Goal: Task Accomplishment & Management: Use online tool/utility

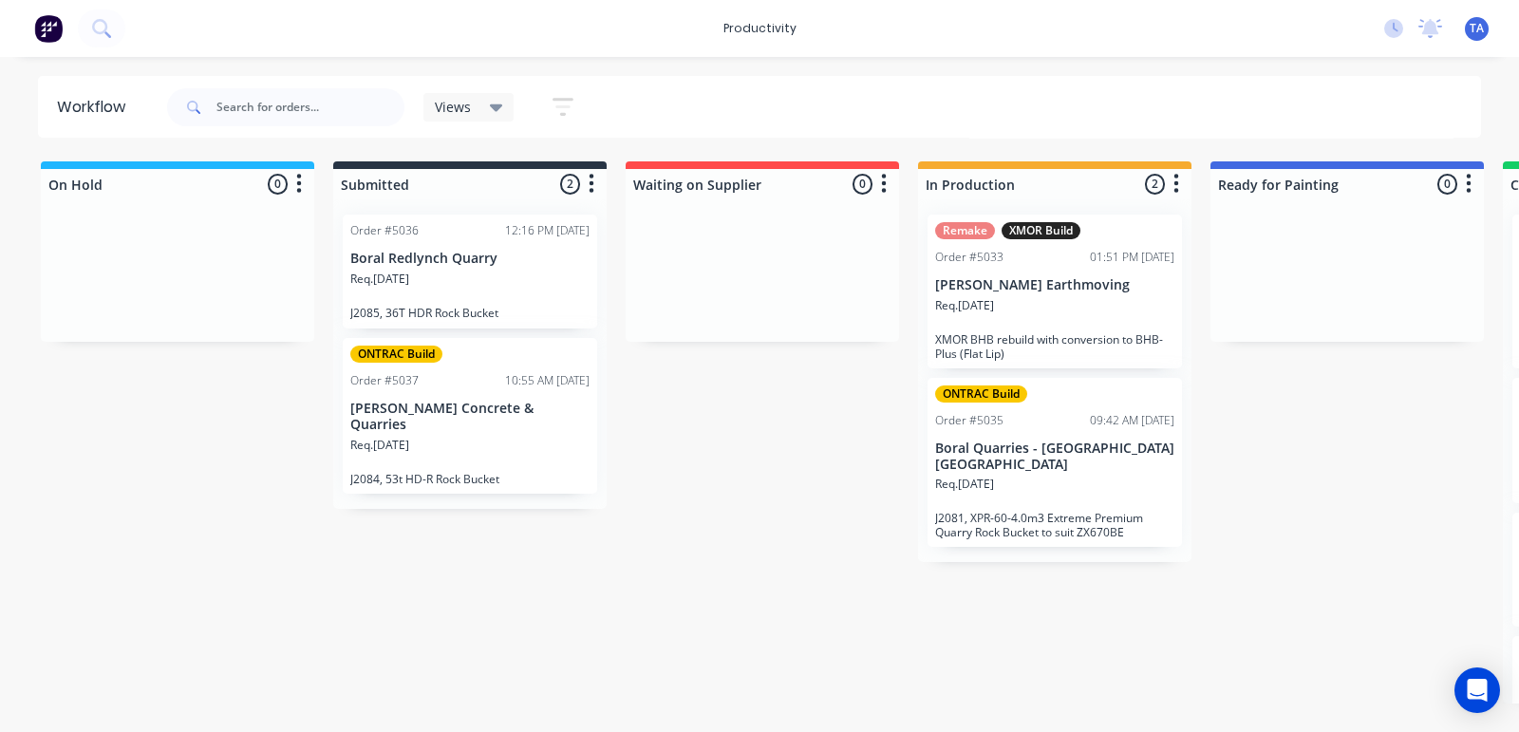
click at [1030, 476] on div "Req. [DATE]" at bounding box center [1054, 492] width 239 height 32
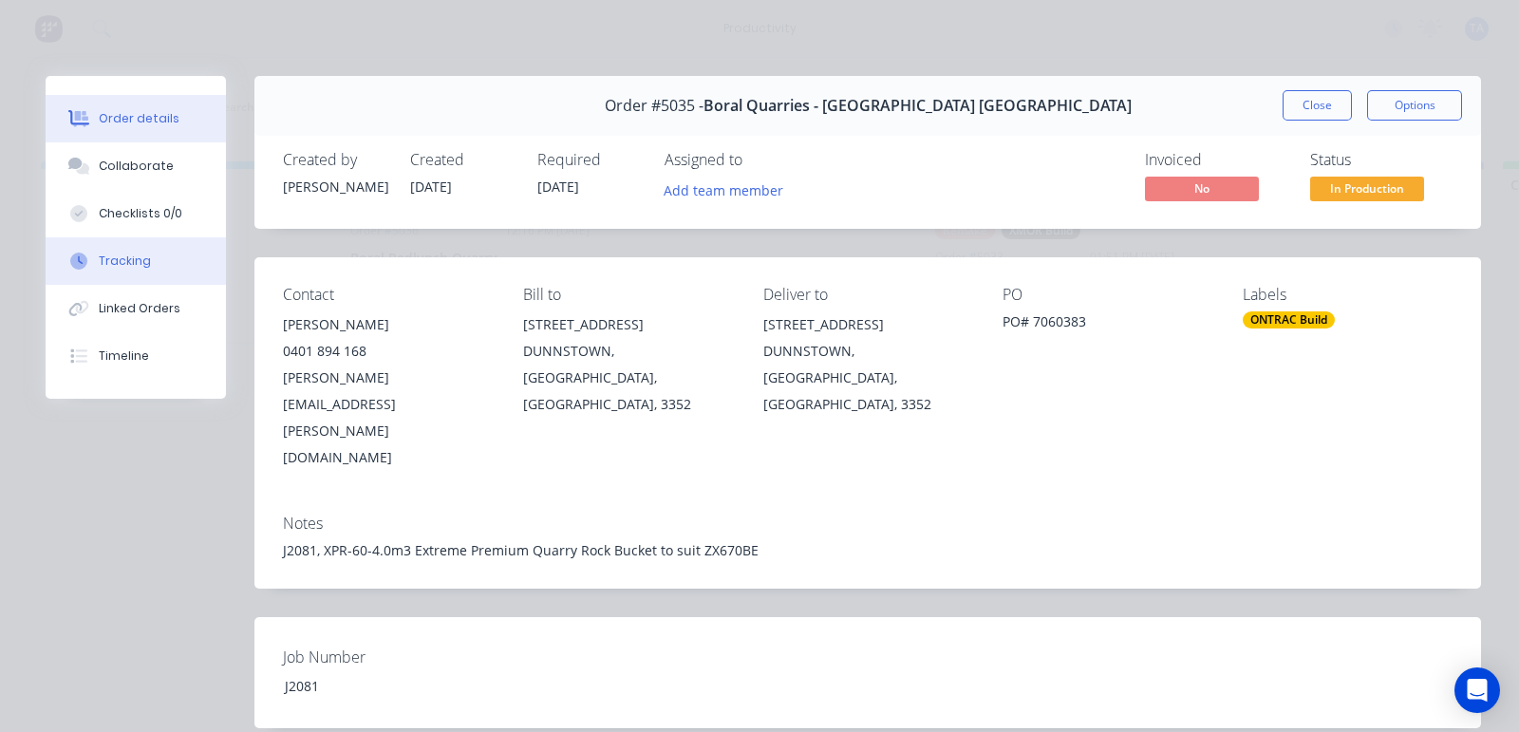
click at [119, 263] on div "Tracking" at bounding box center [125, 261] width 52 height 17
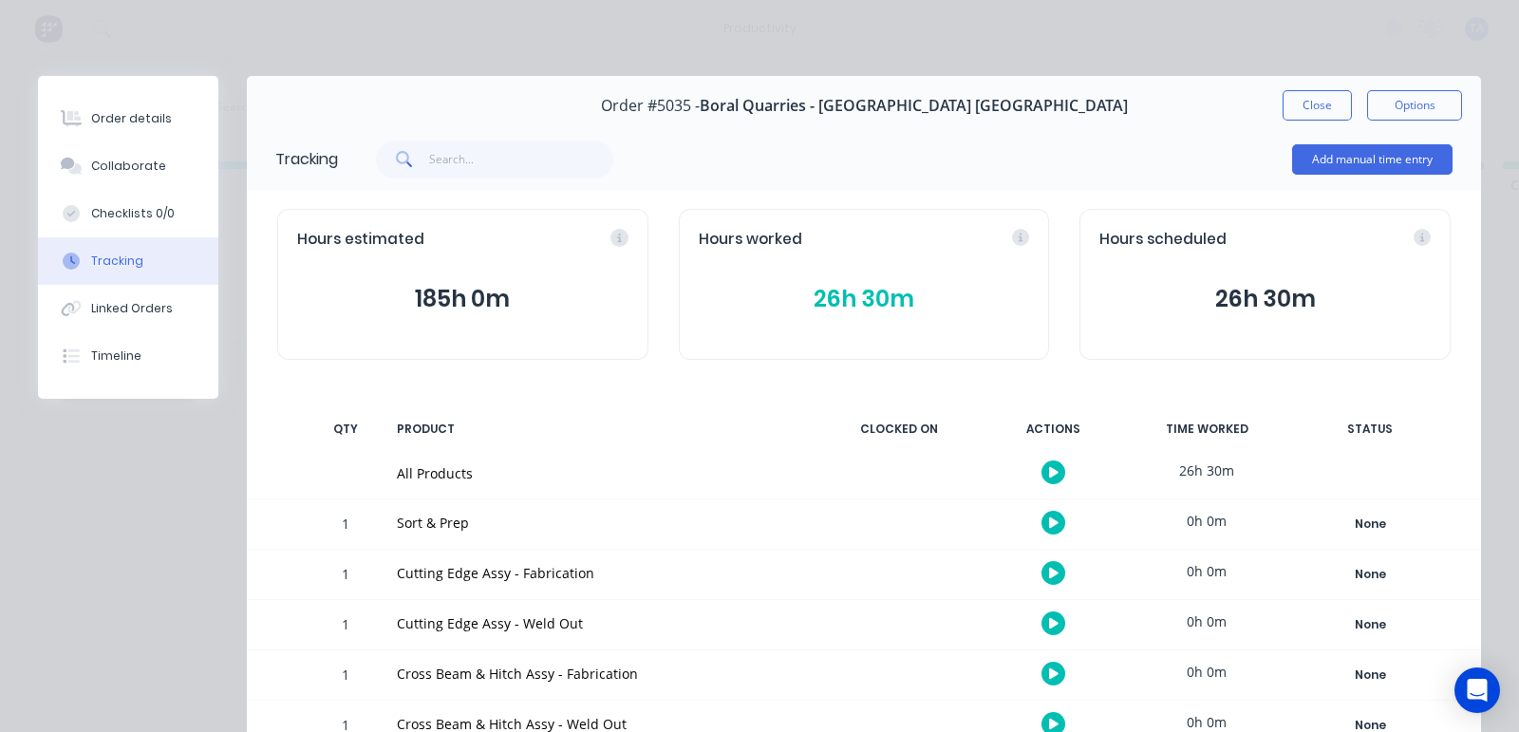
click at [1041, 460] on button "button" at bounding box center [1053, 472] width 24 height 24
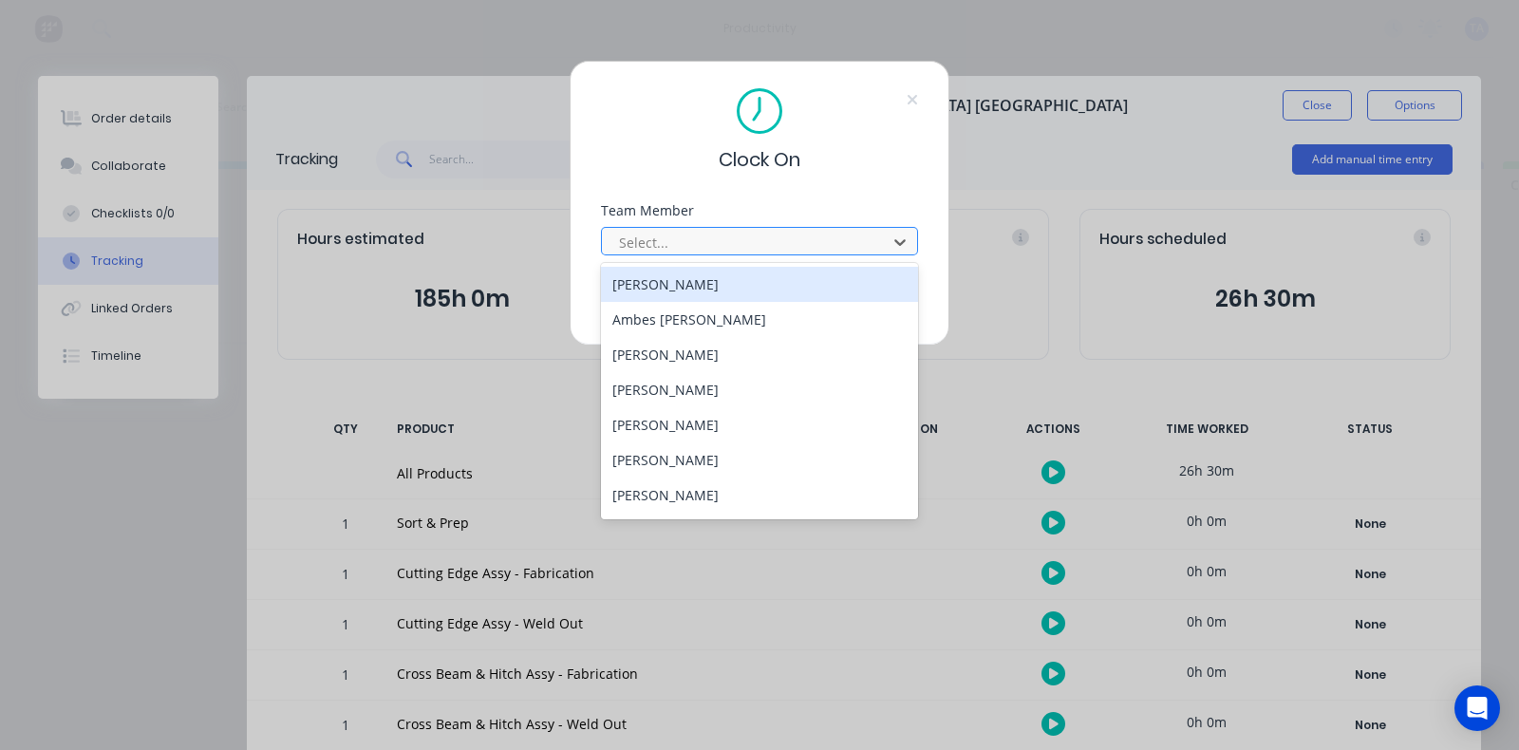
click at [714, 237] on div at bounding box center [747, 243] width 260 height 24
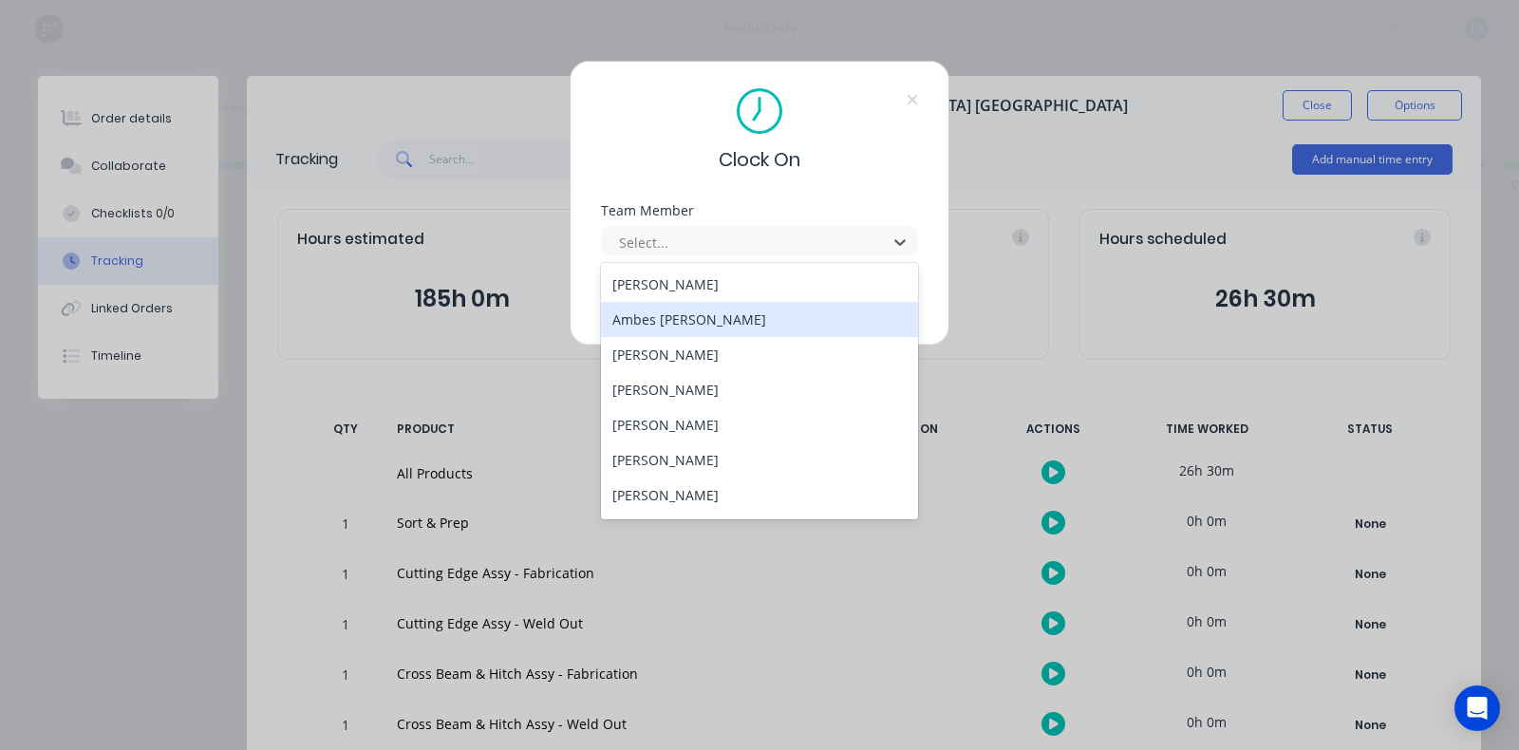
click at [642, 323] on div "Ambes [PERSON_NAME]" at bounding box center [759, 319] width 317 height 35
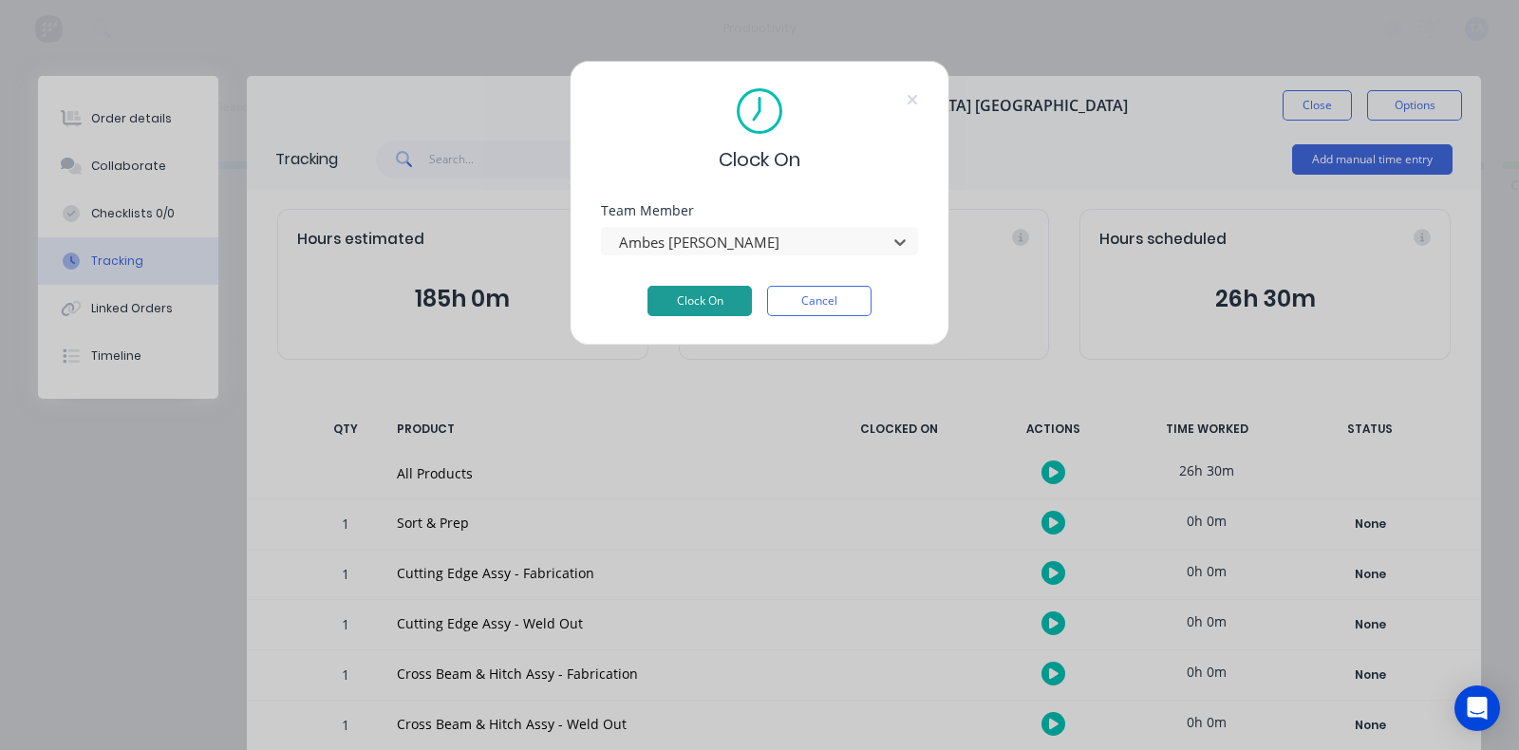
click at [681, 309] on button "Clock On" at bounding box center [699, 301] width 104 height 30
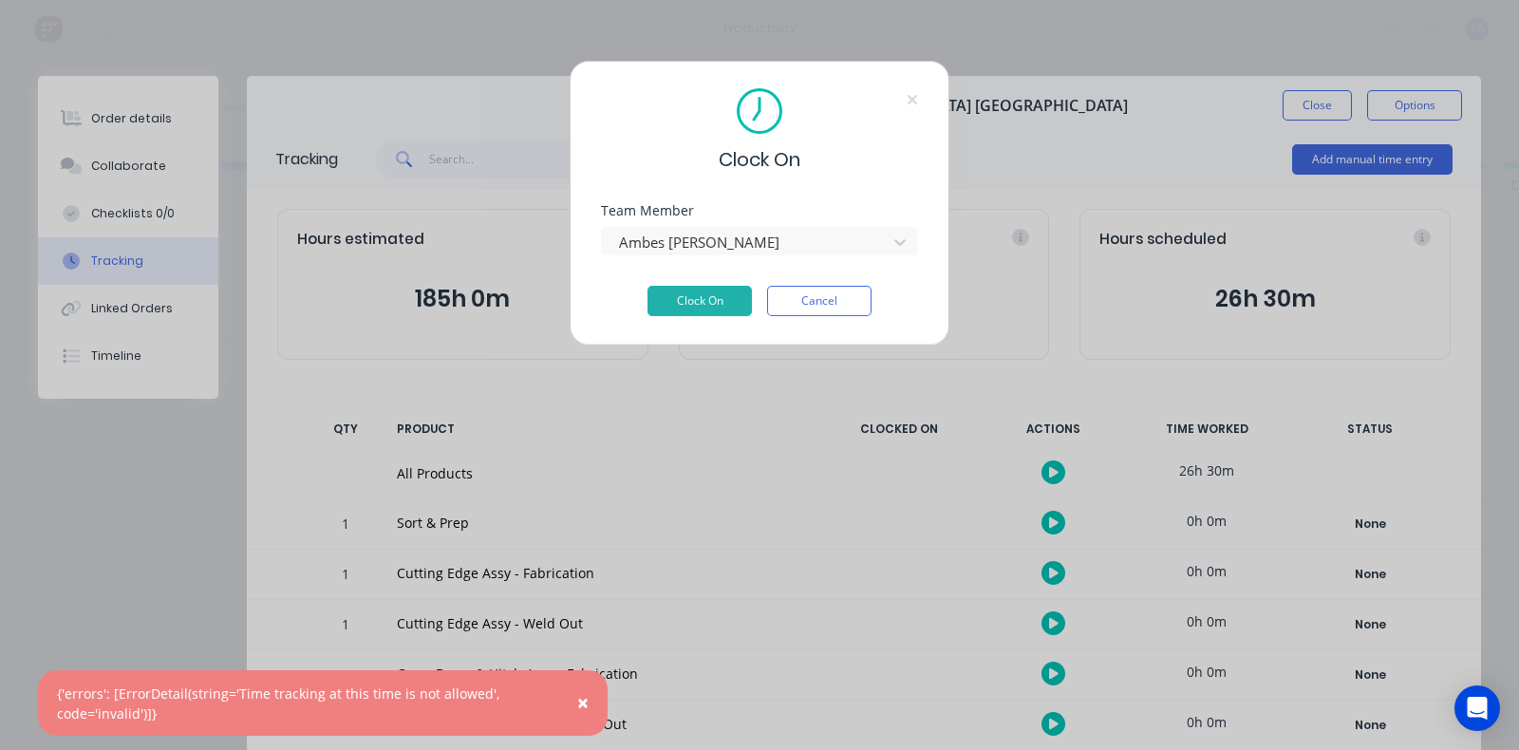
click at [584, 705] on span "×" at bounding box center [582, 702] width 11 height 27
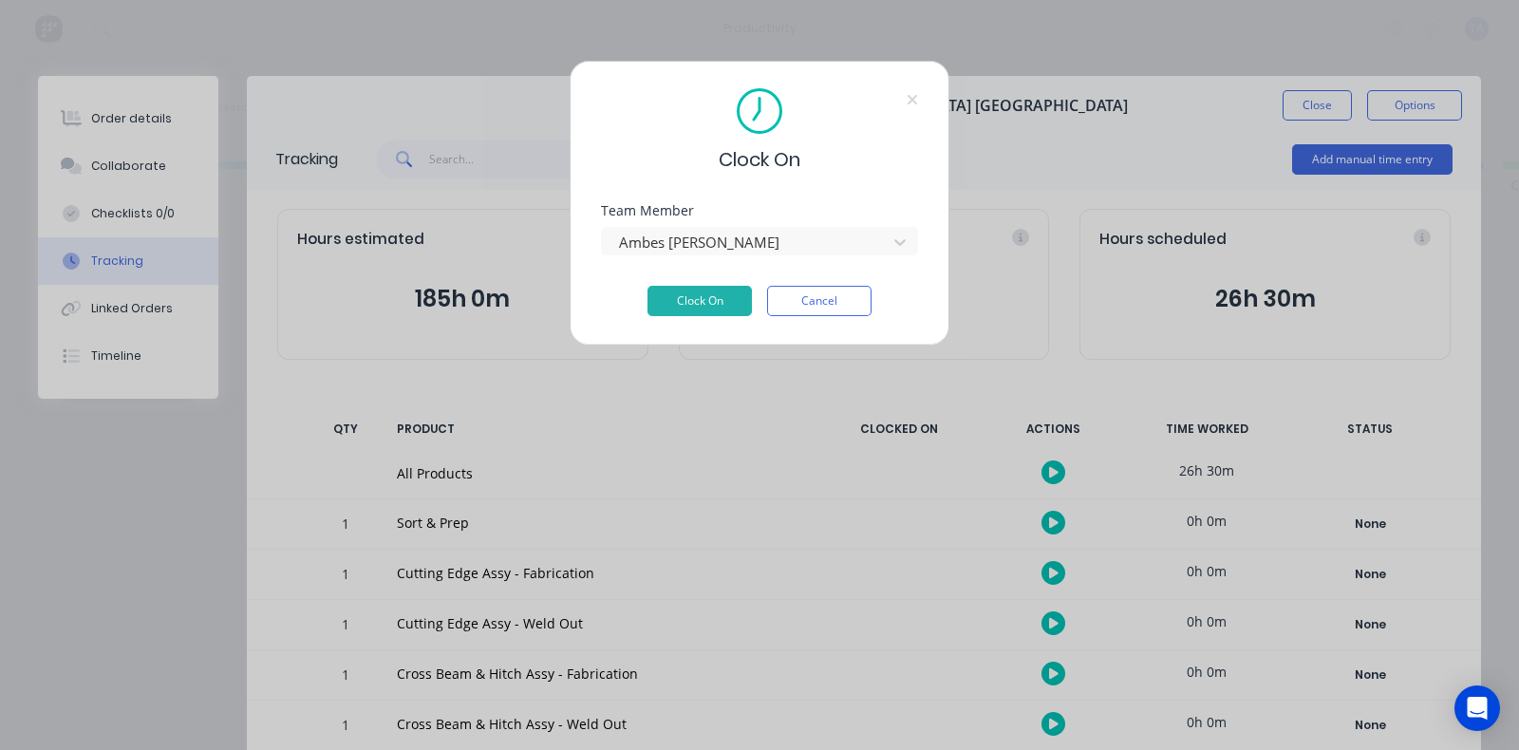
click at [914, 99] on icon at bounding box center [912, 99] width 11 height 15
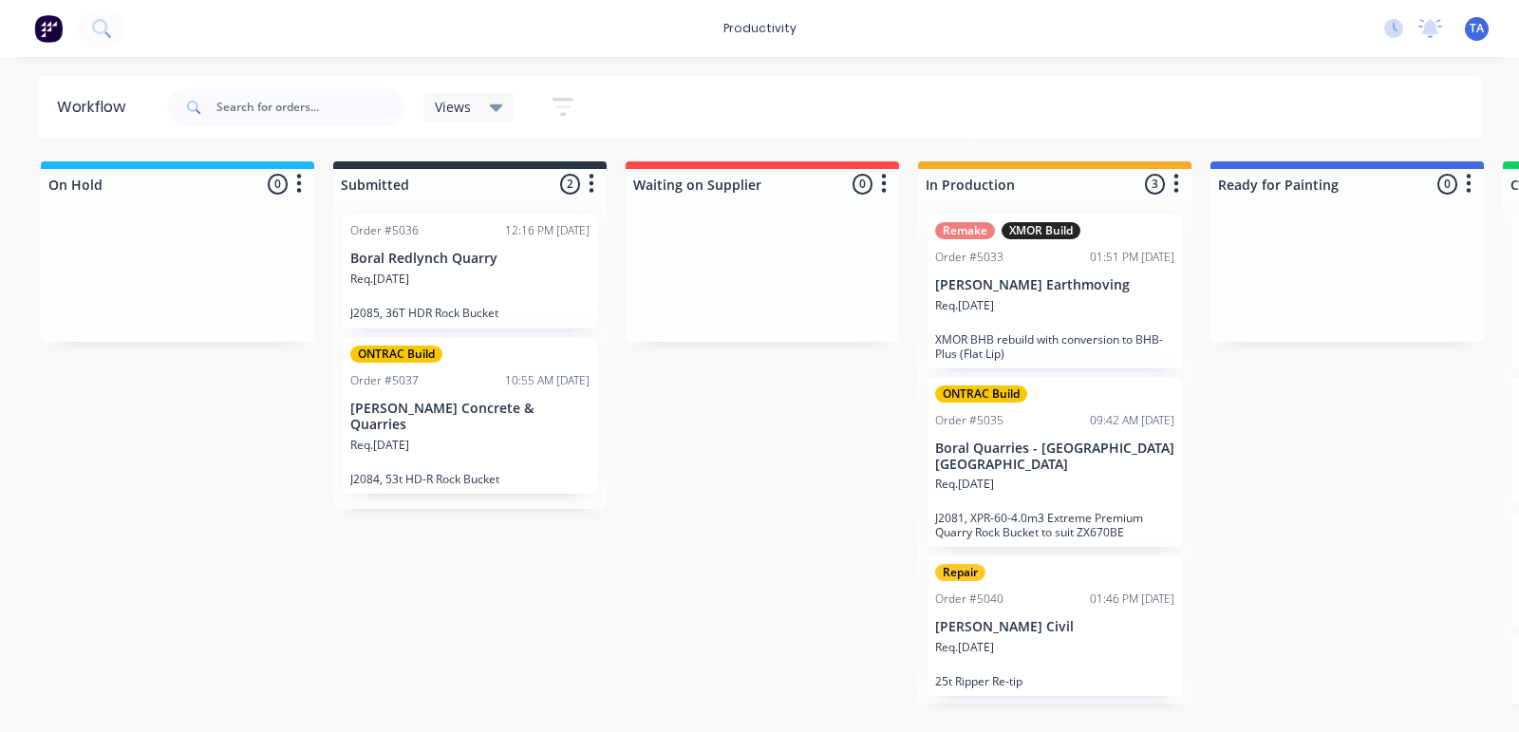
click at [1030, 476] on div "Req. [DATE]" at bounding box center [1054, 492] width 239 height 32
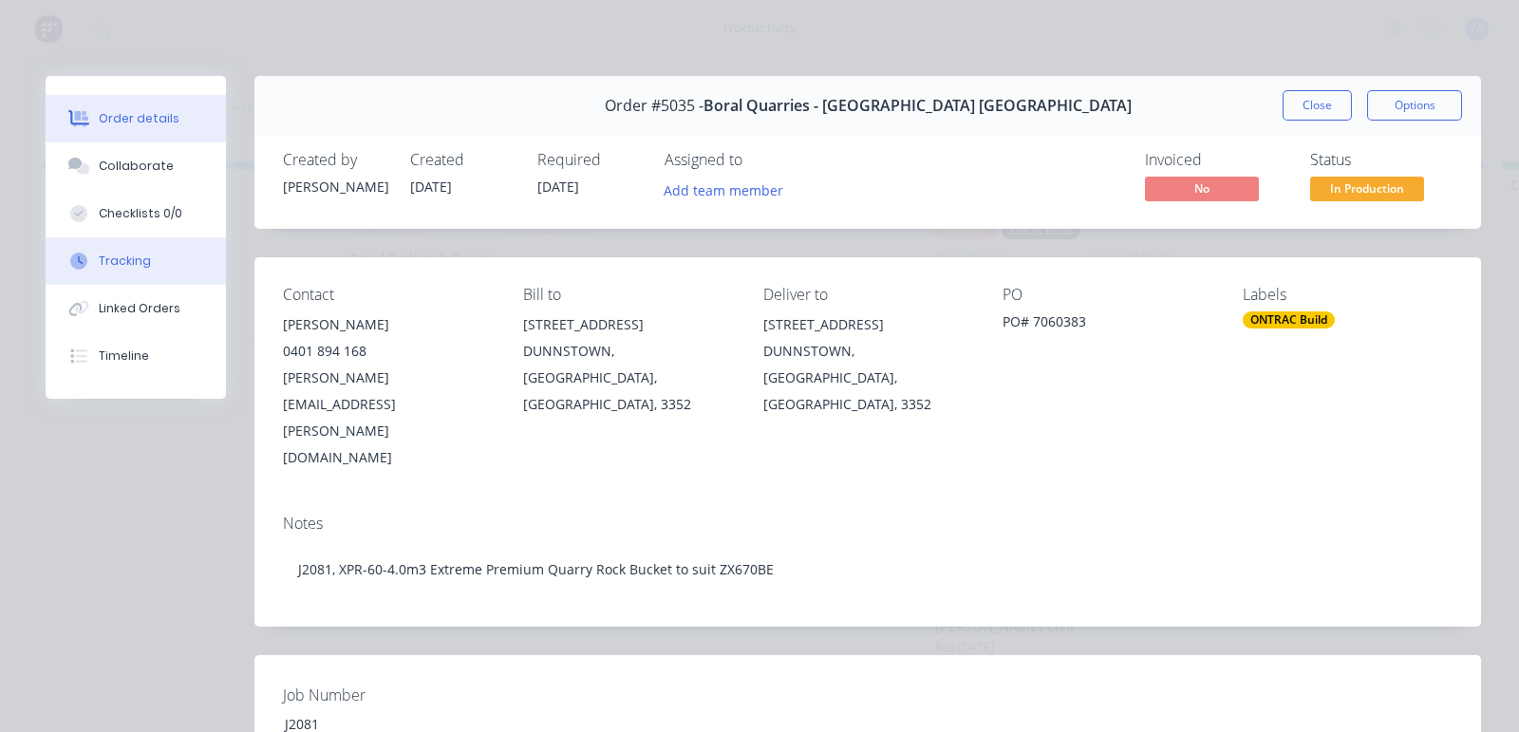
click at [118, 249] on button "Tracking" at bounding box center [136, 260] width 180 height 47
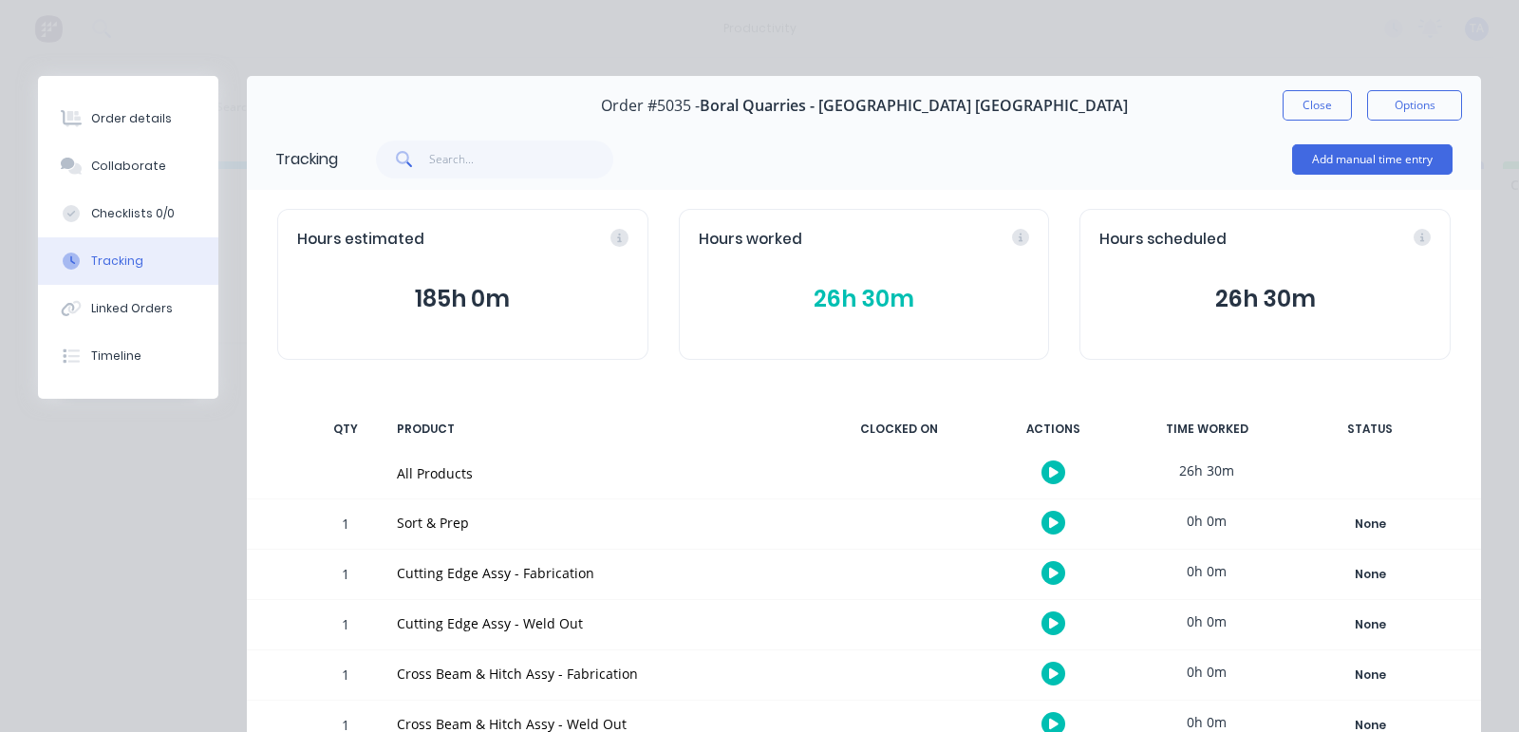
click at [1049, 477] on icon "button" at bounding box center [1053, 472] width 9 height 12
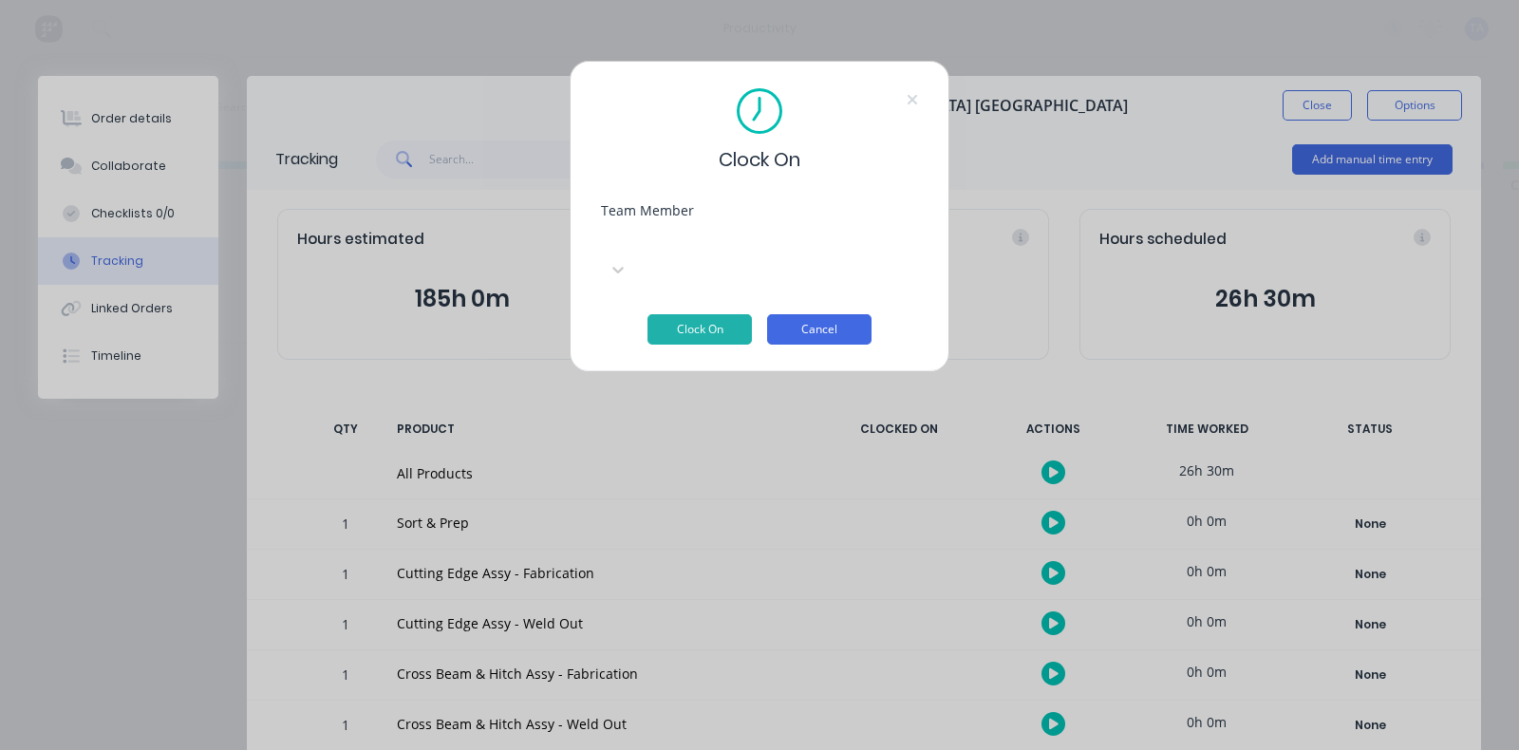
click at [836, 314] on button "Cancel" at bounding box center [819, 329] width 104 height 30
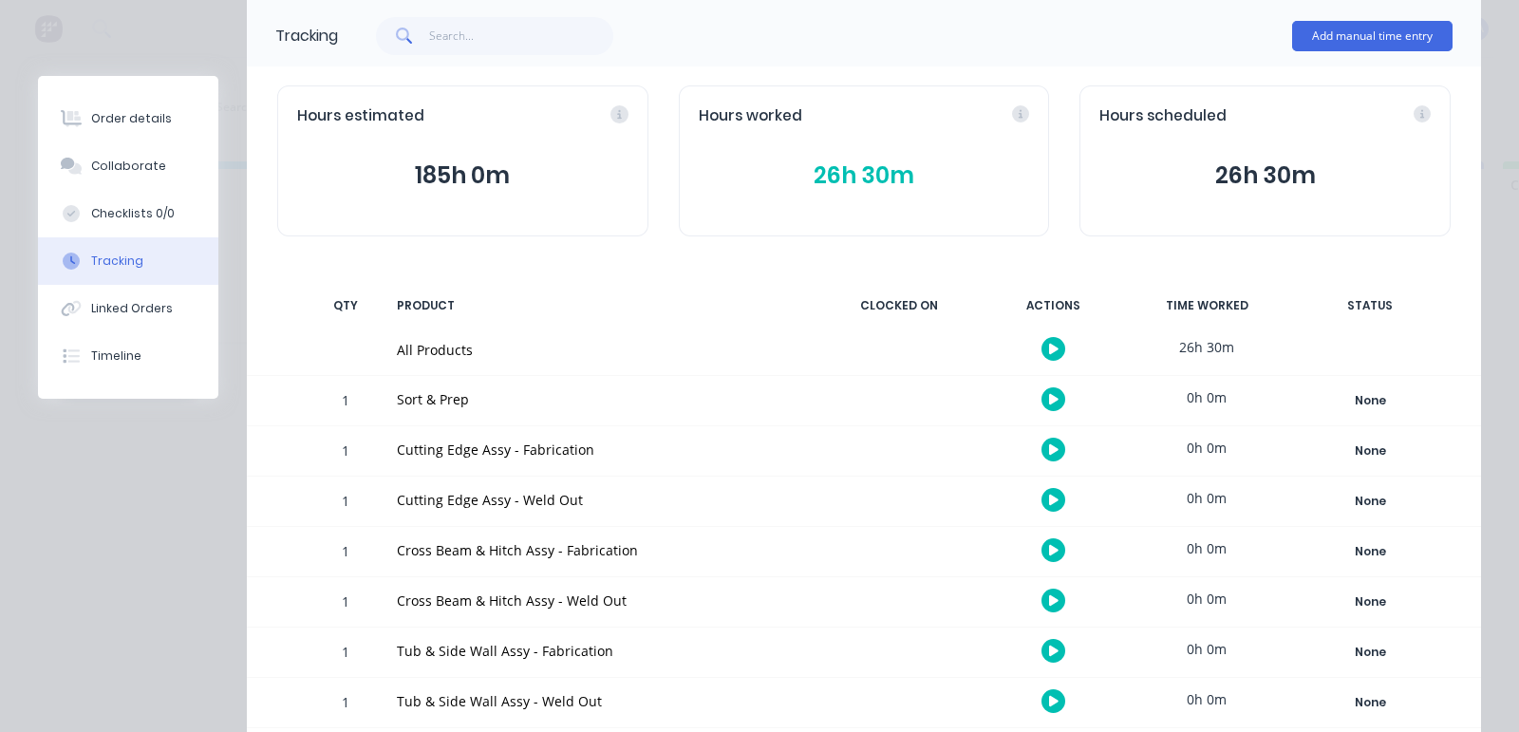
scroll to position [118, 0]
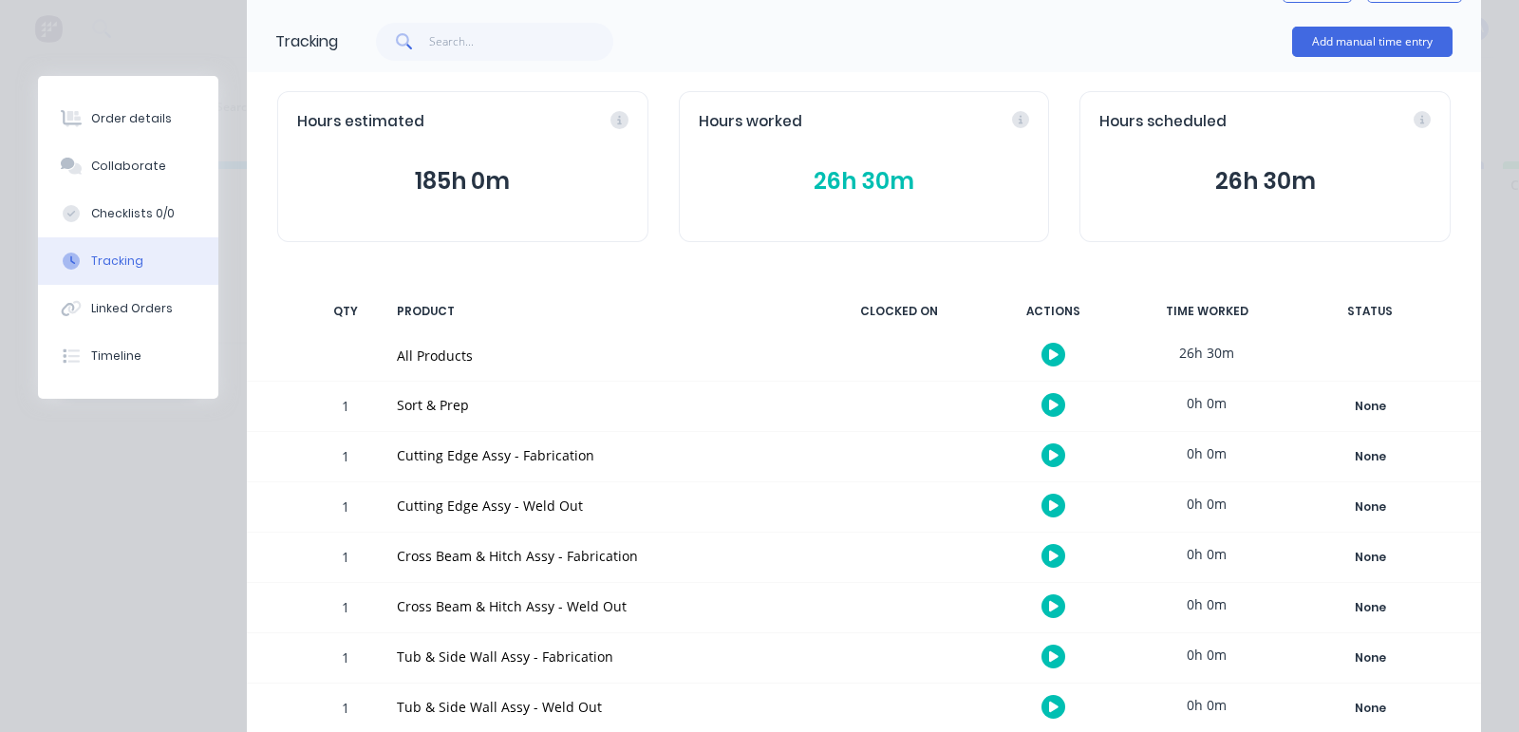
click at [1041, 353] on button "button" at bounding box center [1053, 355] width 24 height 24
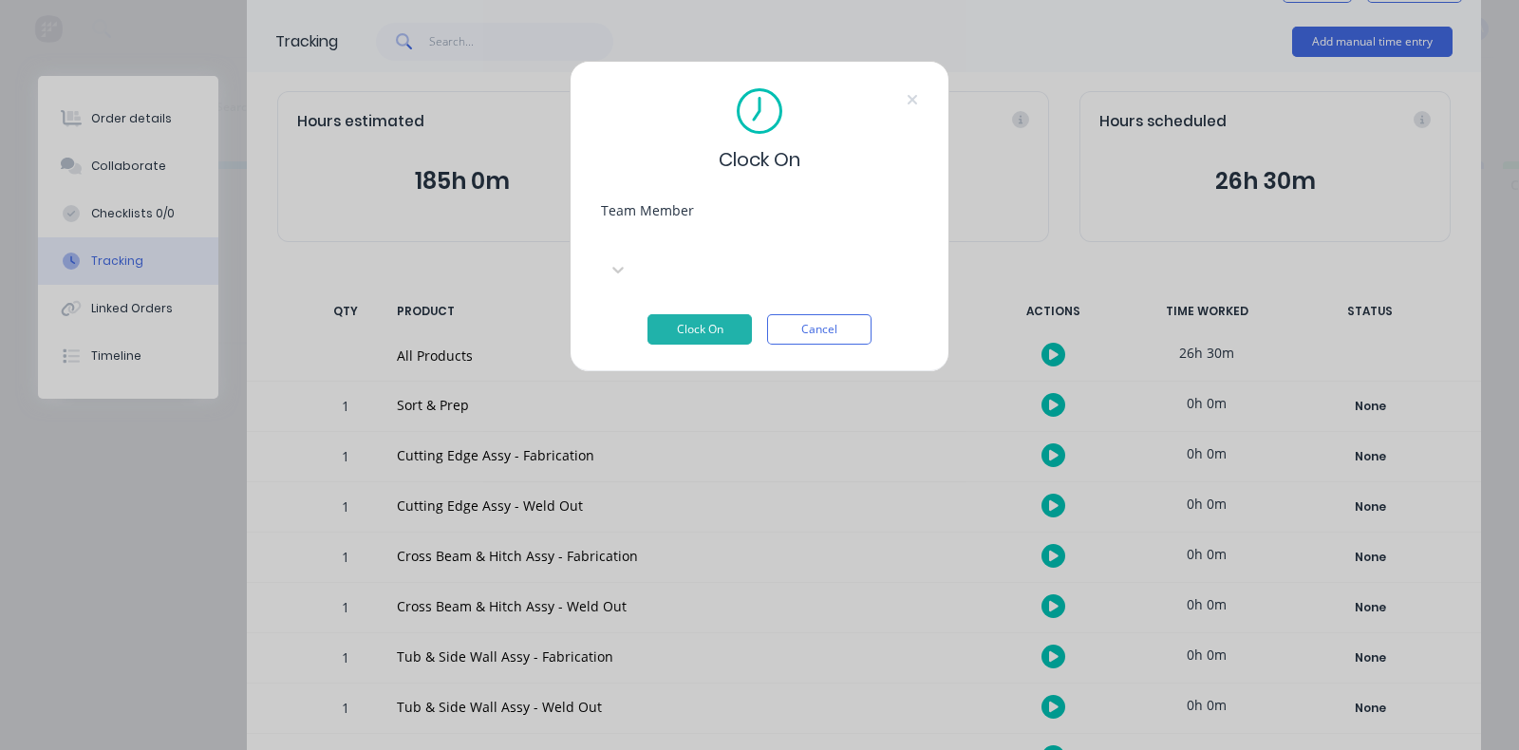
click at [745, 249] on div at bounding box center [743, 239] width 273 height 24
click at [721, 656] on div "Ambes [PERSON_NAME]" at bounding box center [759, 666] width 1519 height 20
click at [702, 314] on button "Clock On" at bounding box center [699, 329] width 104 height 30
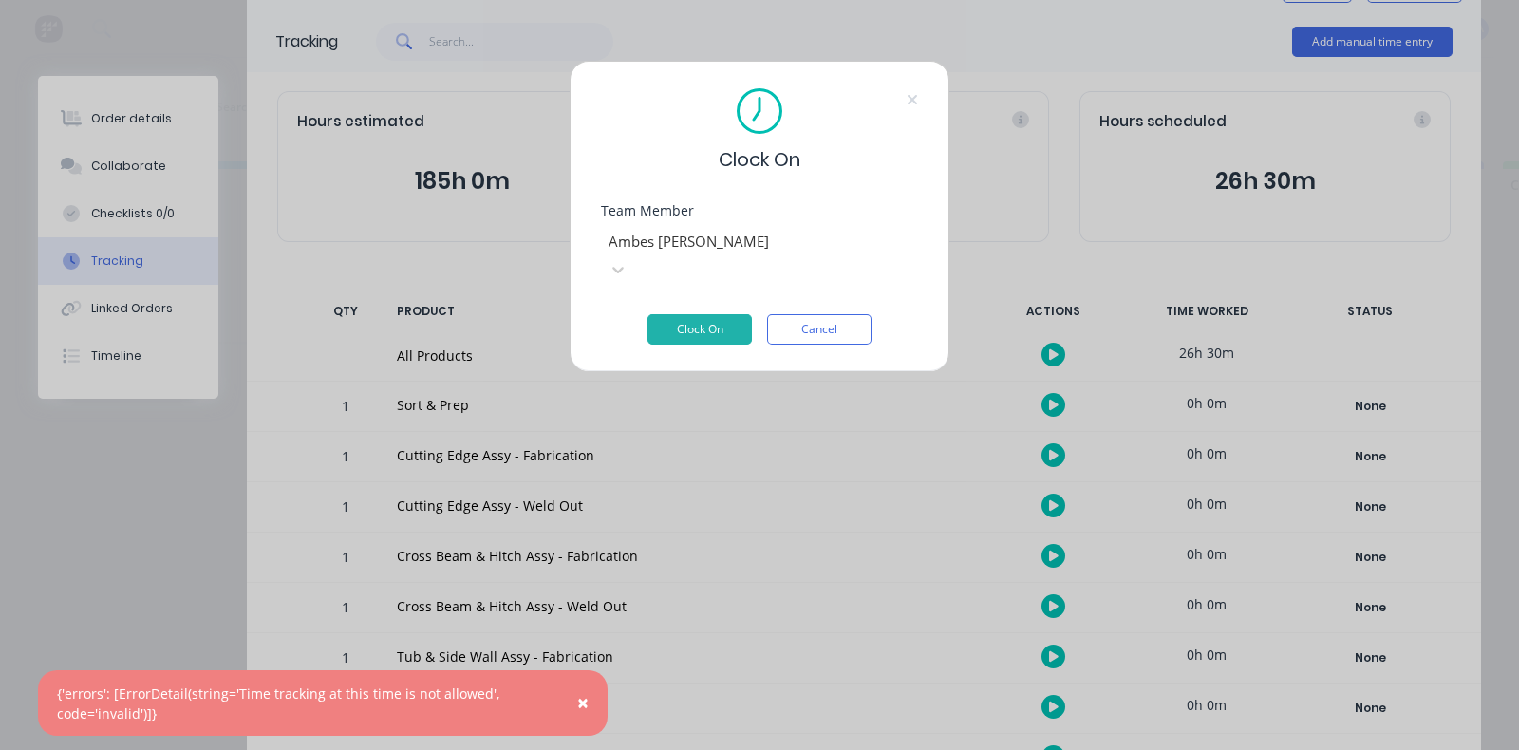
click at [590, 698] on button "×" at bounding box center [582, 704] width 49 height 46
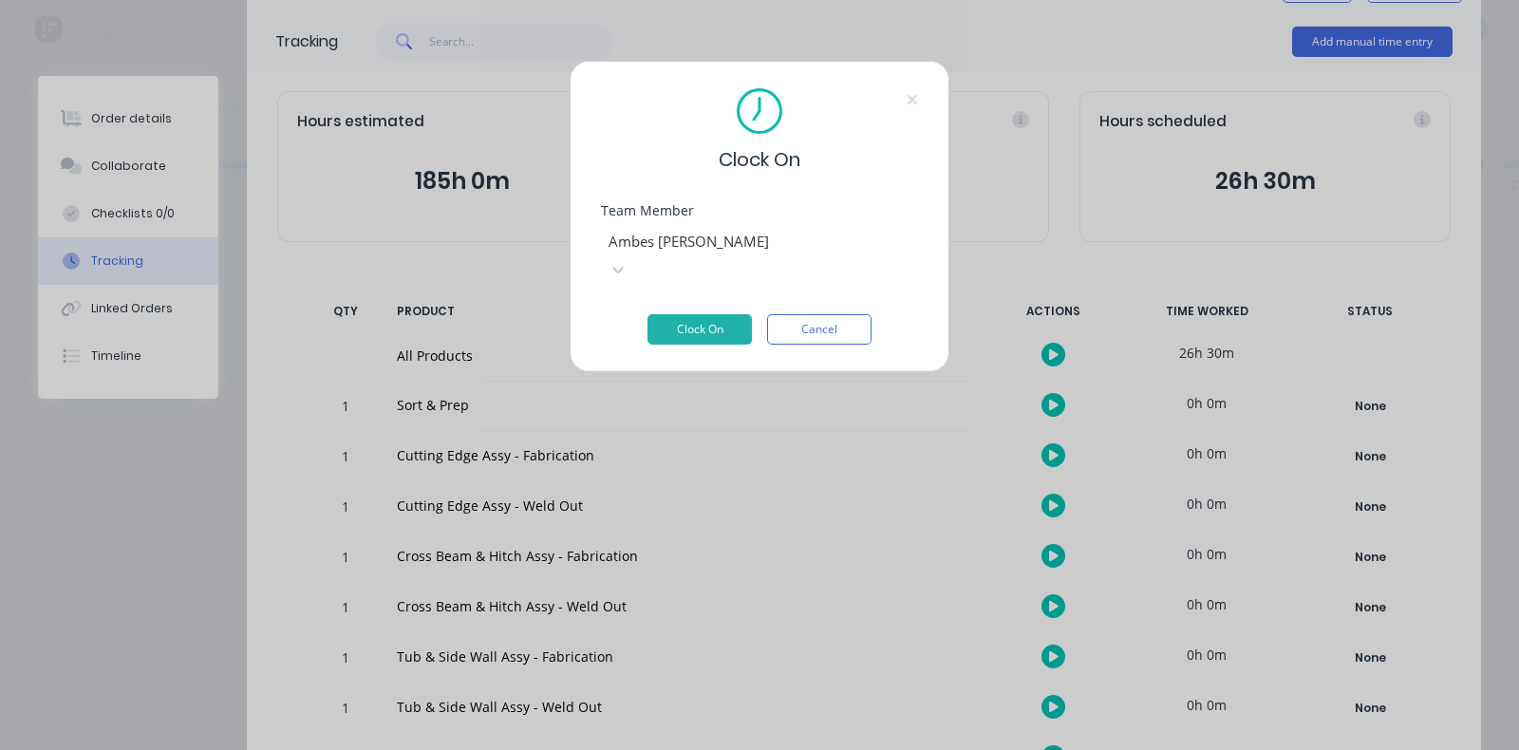
click at [775, 316] on div "Clock On Team Member Ambes [PERSON_NAME] Clock On Cancel" at bounding box center [760, 216] width 380 height 311
drag, startPoint x: 798, startPoint y: 299, endPoint x: 769, endPoint y: 303, distance: 29.7
click at [798, 314] on button "Cancel" at bounding box center [819, 329] width 104 height 30
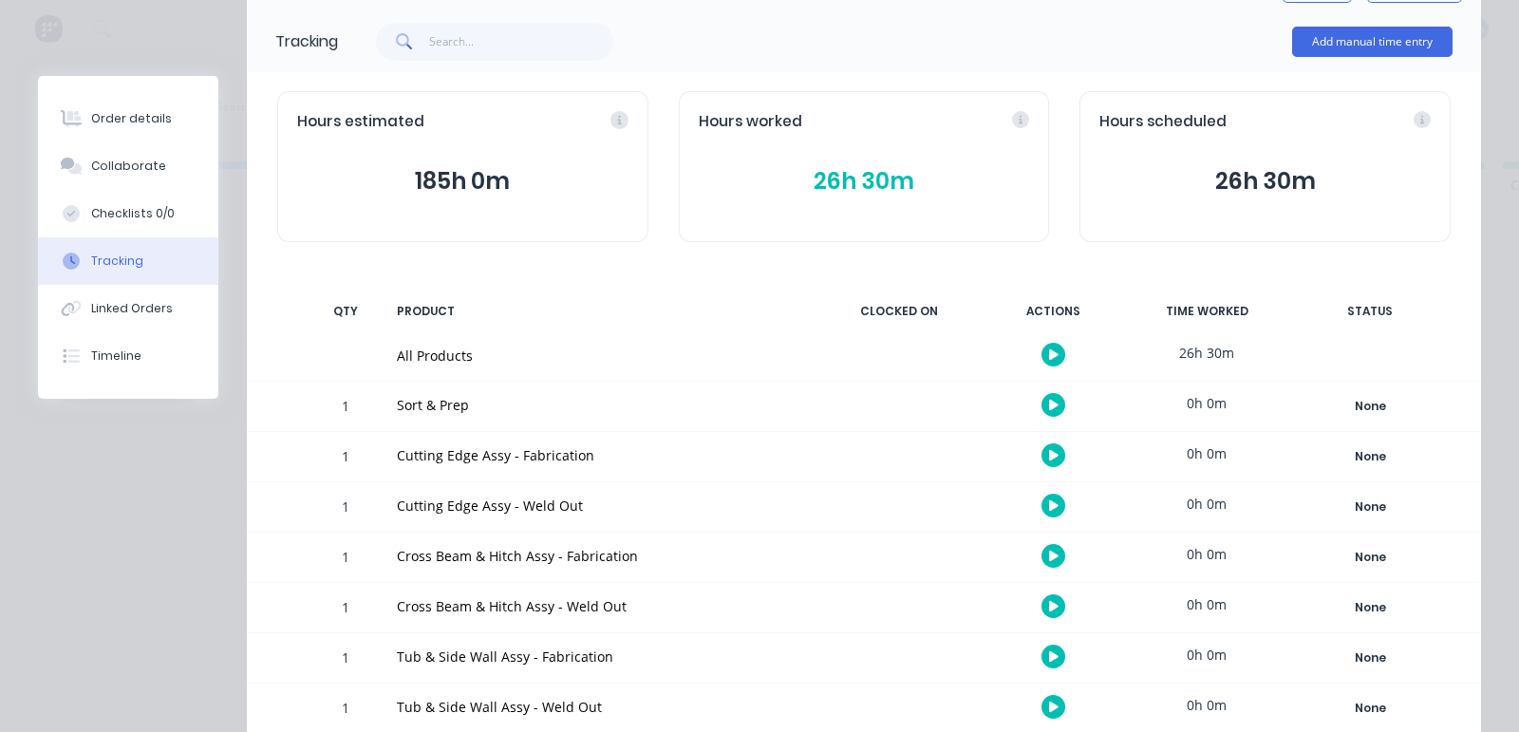
scroll to position [0, 0]
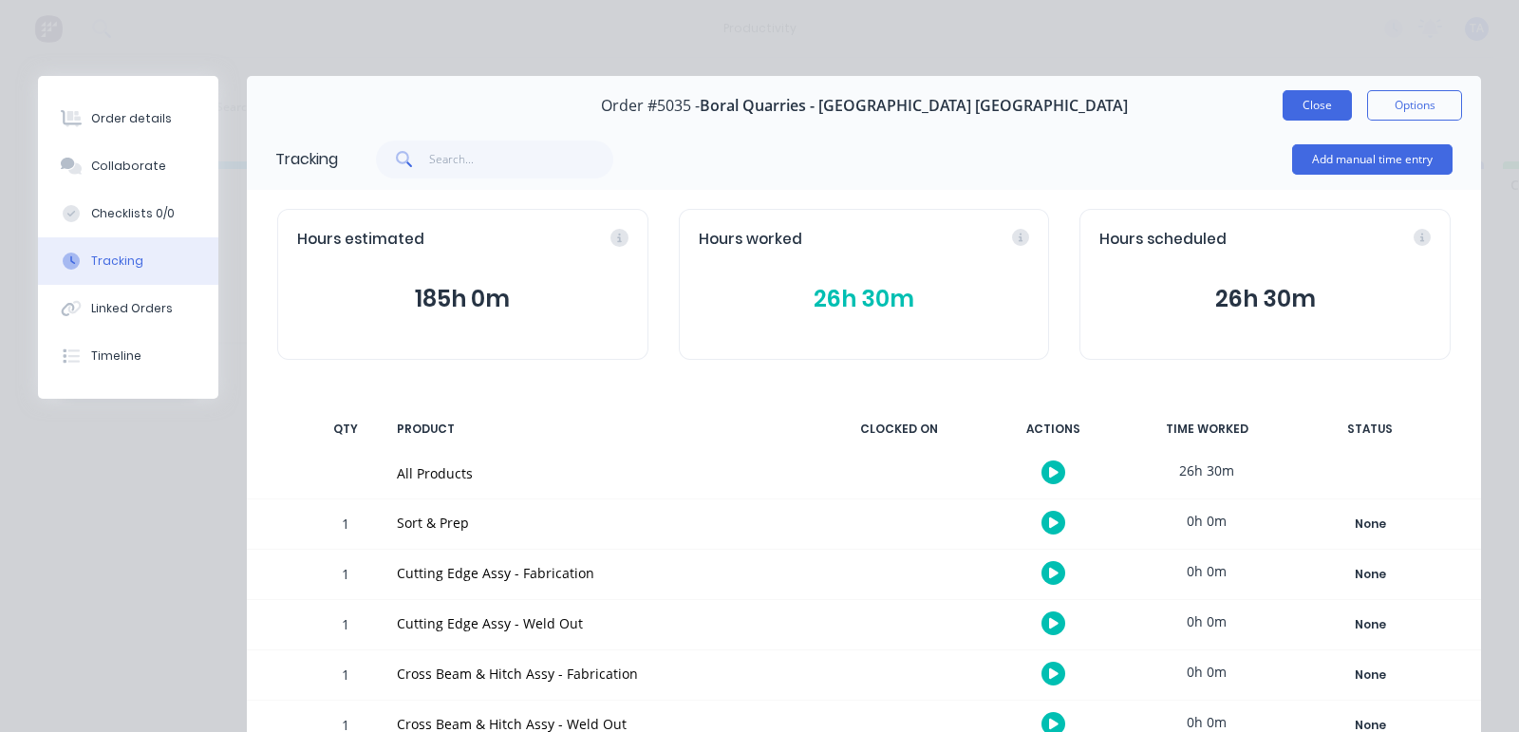
click at [1283, 96] on button "Close" at bounding box center [1317, 105] width 69 height 30
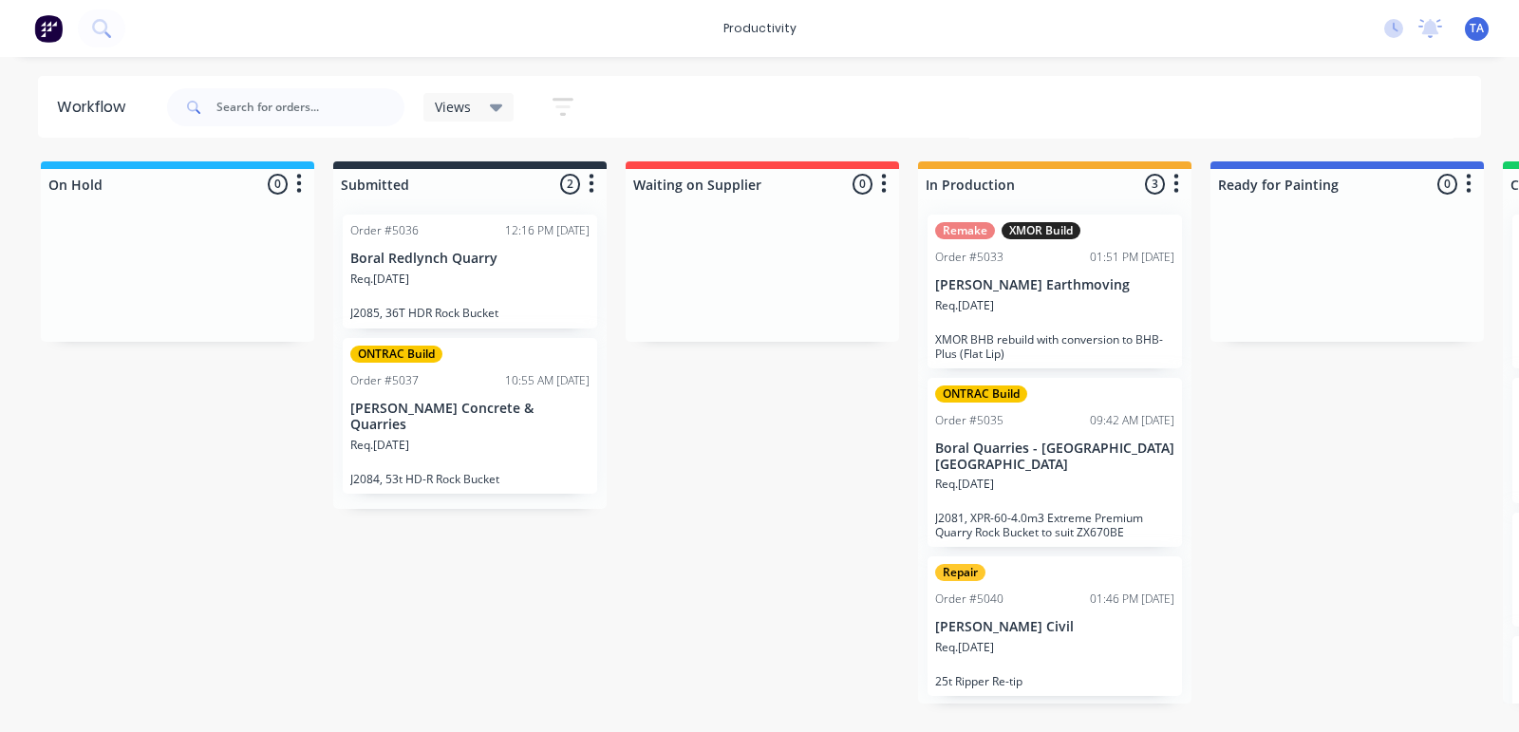
click at [1026, 287] on p "[PERSON_NAME] Earthmoving" at bounding box center [1054, 285] width 239 height 16
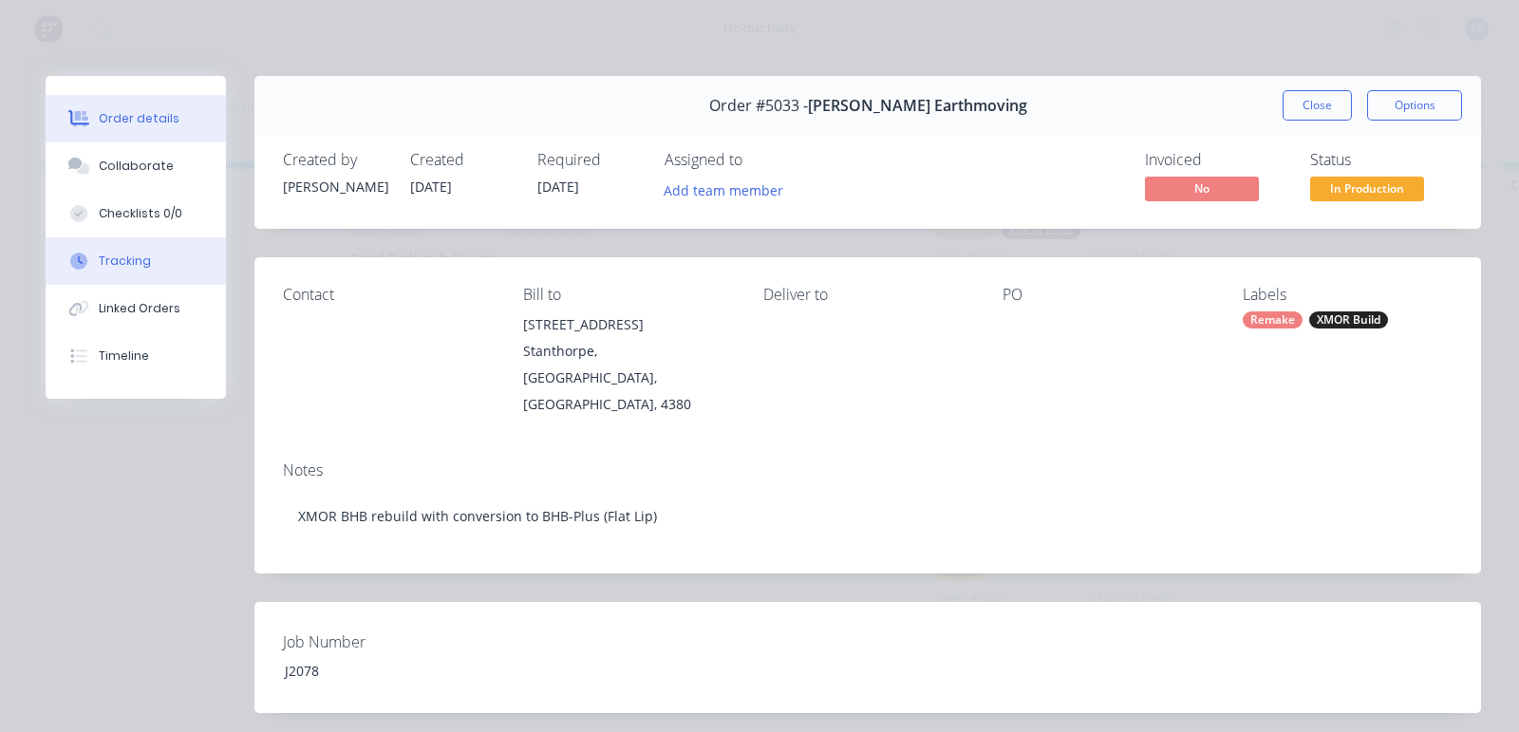
click at [144, 268] on div "Tracking" at bounding box center [125, 261] width 52 height 17
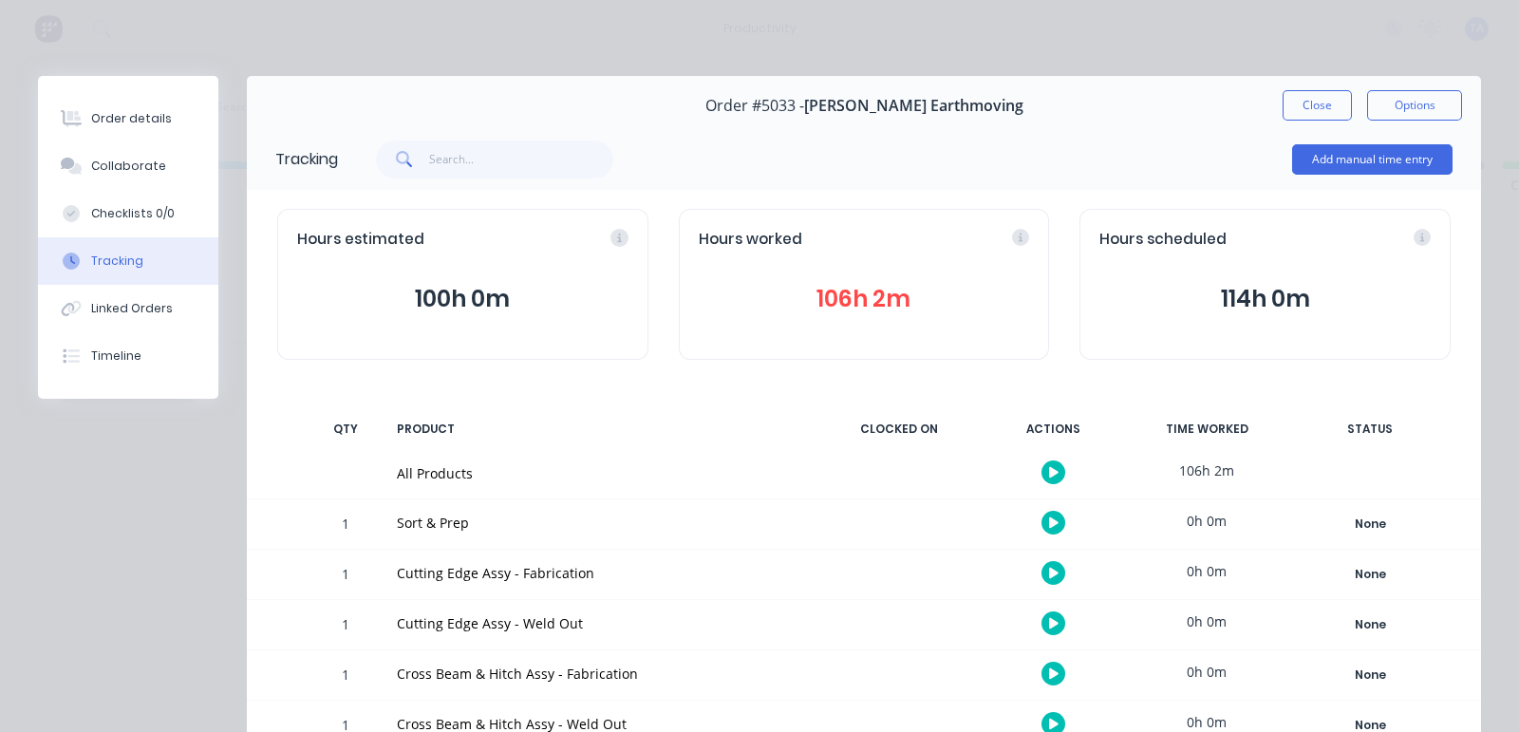
click at [1049, 467] on icon "button" at bounding box center [1053, 472] width 9 height 12
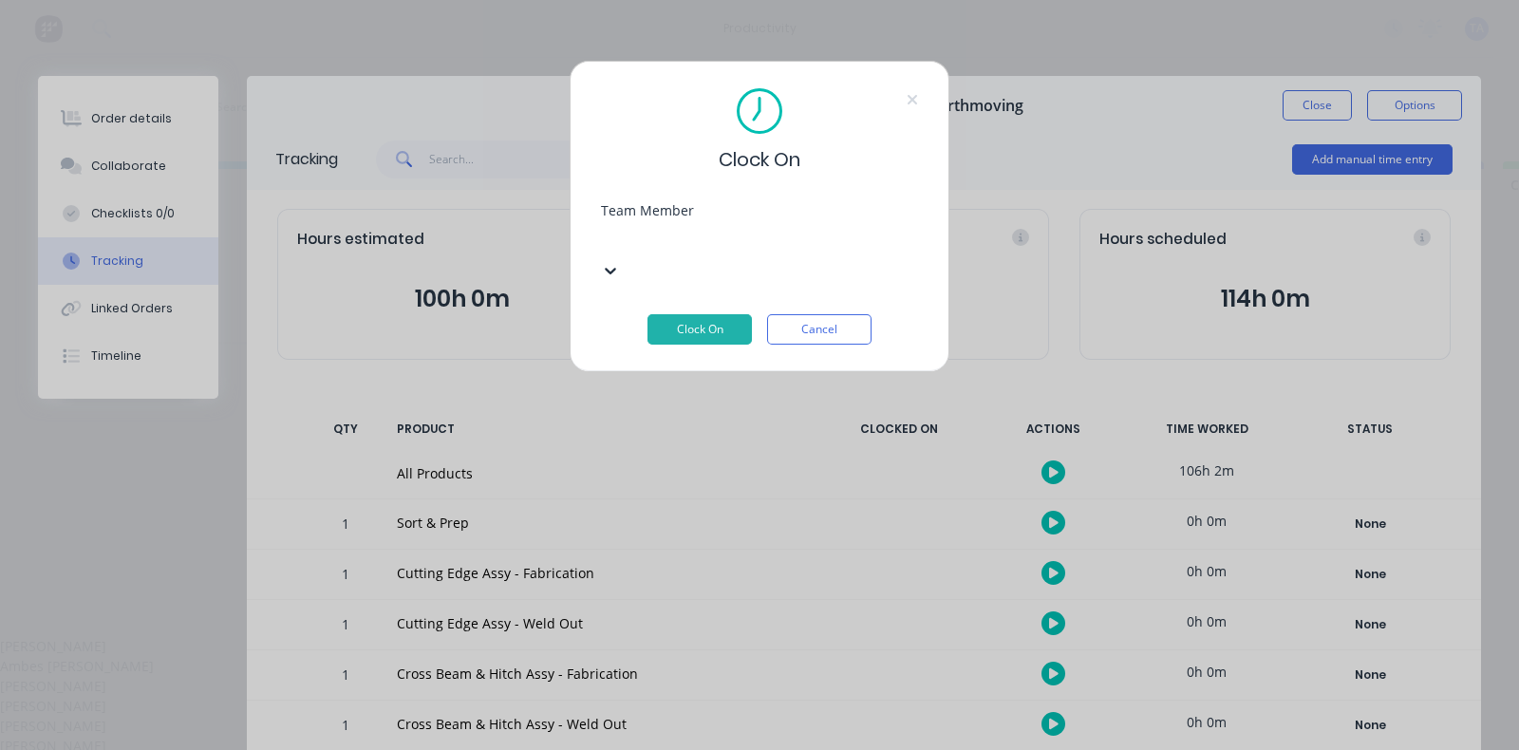
drag, startPoint x: 867, startPoint y: 242, endPoint x: 873, endPoint y: 254, distance: 14.0
click at [871, 249] on div at bounding box center [743, 239] width 273 height 24
click at [761, 676] on div "[PERSON_NAME]" at bounding box center [759, 686] width 1519 height 20
click at [735, 314] on button "Clock On" at bounding box center [699, 329] width 104 height 30
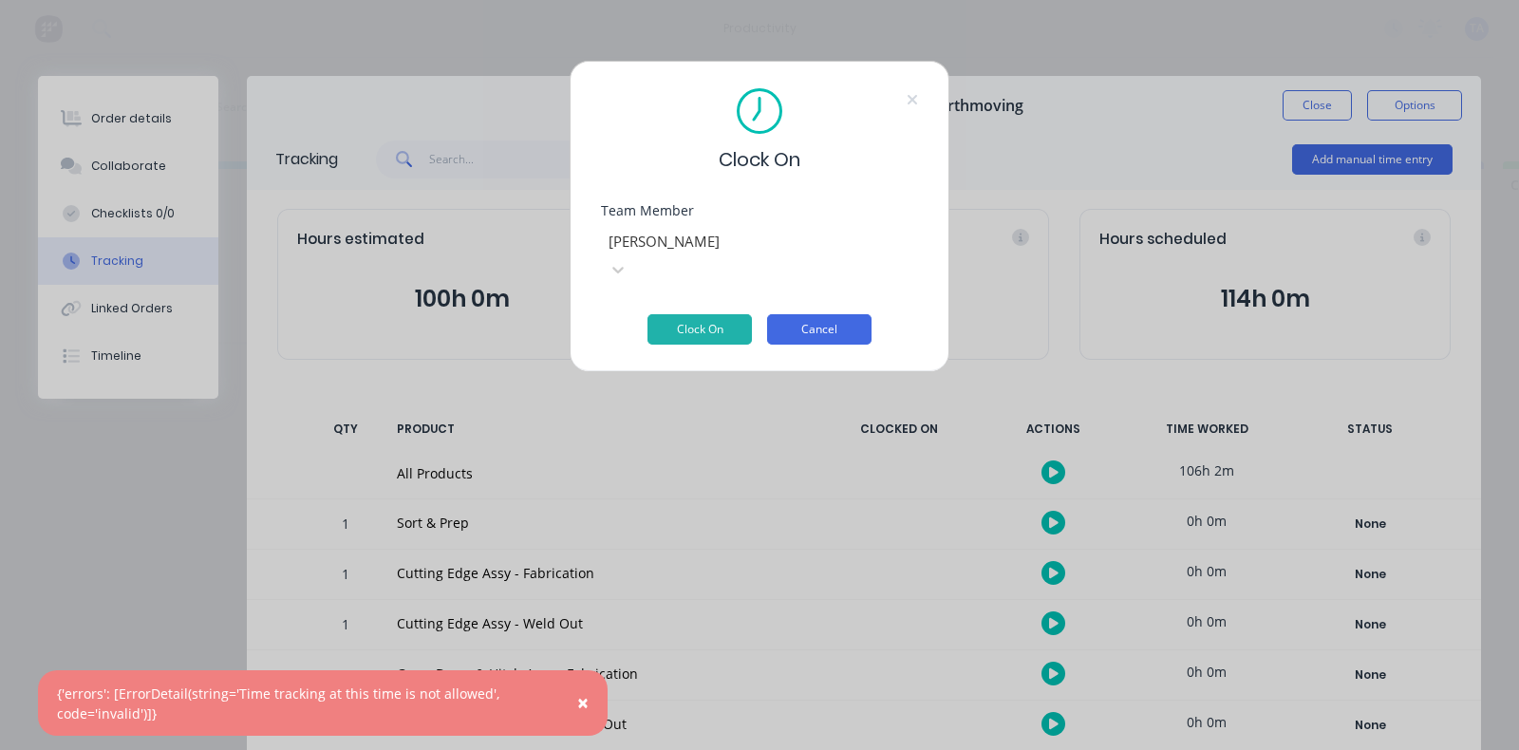
click at [854, 314] on button "Cancel" at bounding box center [819, 329] width 104 height 30
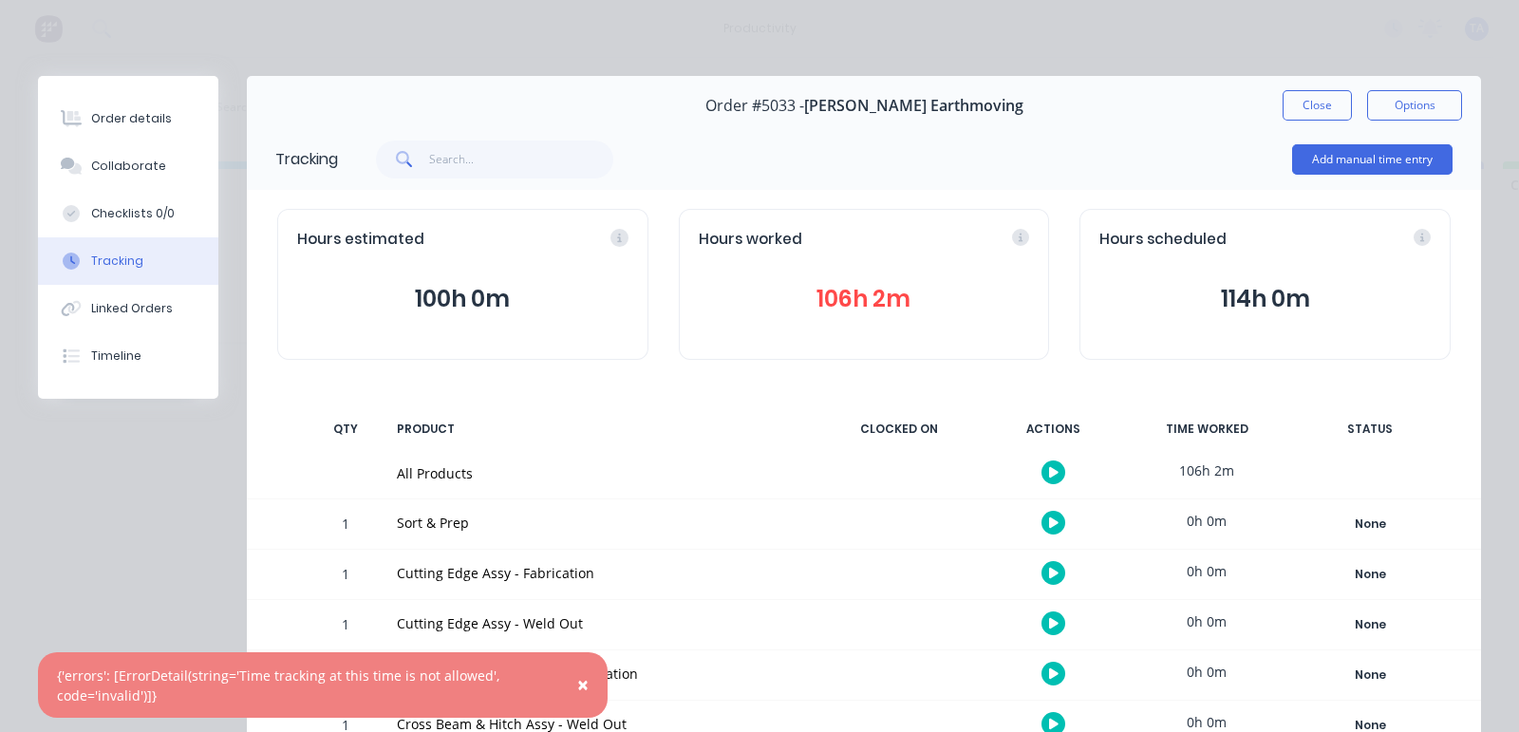
click at [584, 681] on span "×" at bounding box center [582, 684] width 11 height 27
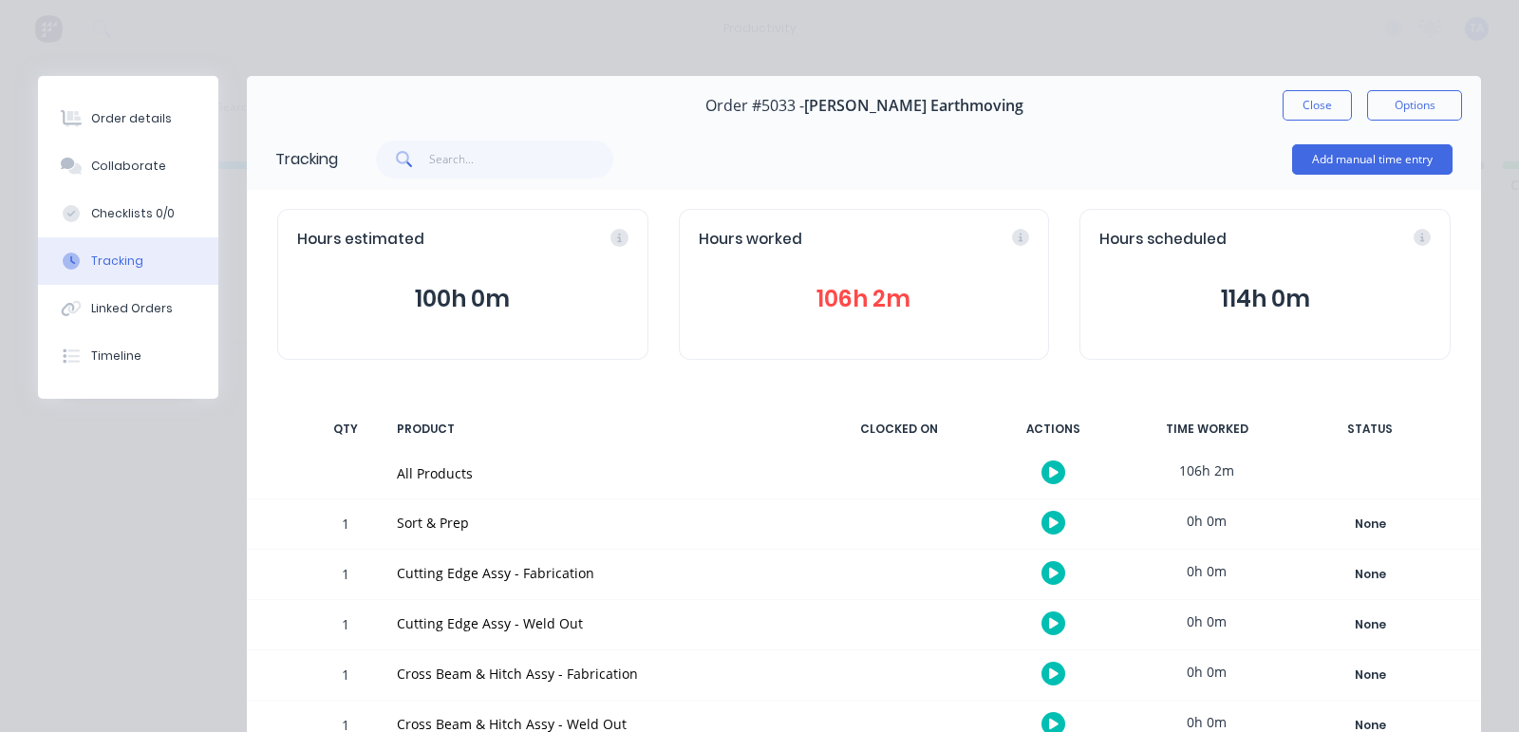
click at [1263, 100] on div "Order #5033 - [PERSON_NAME] Earthmoving Close Options" at bounding box center [864, 106] width 1234 height 60
click at [1306, 100] on button "Close" at bounding box center [1317, 105] width 69 height 30
